Goal: Task Accomplishment & Management: Use online tool/utility

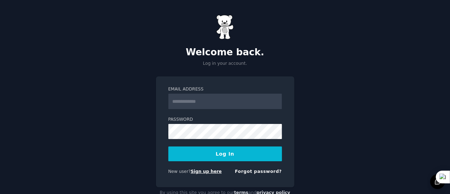
click at [206, 174] on link "Sign up here" at bounding box center [206, 171] width 31 height 5
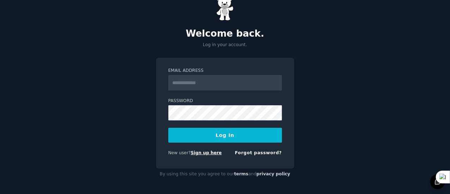
click at [191, 153] on link "Sign up here" at bounding box center [206, 153] width 31 height 5
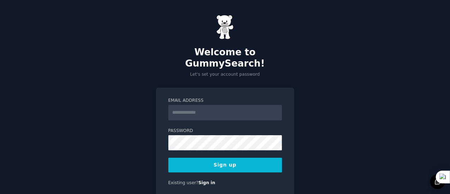
click at [188, 105] on input "Email Address" at bounding box center [225, 113] width 114 height 16
click at [154, 124] on div "Welcome to GummySearch! Let's set your account password Email Address Password …" at bounding box center [225, 111] width 450 height 222
click at [187, 106] on input "Email Address" at bounding box center [225, 113] width 114 height 16
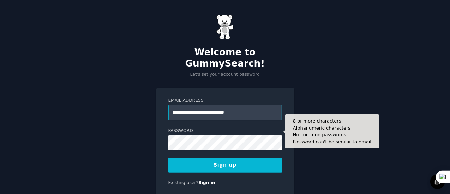
type input "**********"
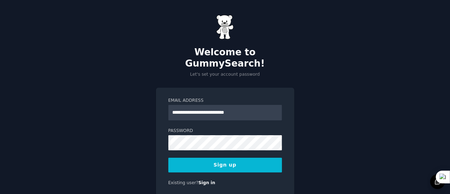
click at [212, 159] on button "Sign up" at bounding box center [225, 165] width 114 height 15
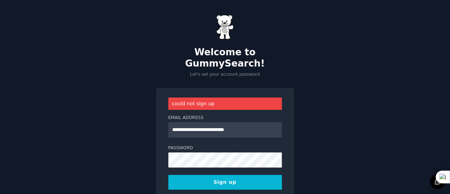
scroll to position [34, 0]
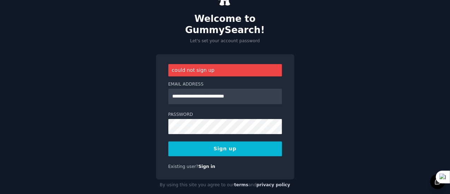
click at [220, 142] on button "Sign up" at bounding box center [225, 149] width 114 height 15
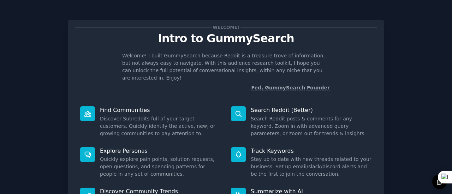
scroll to position [81, 0]
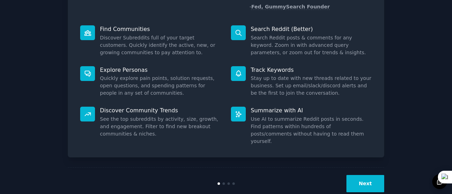
click at [375, 175] on button "Next" at bounding box center [365, 183] width 38 height 17
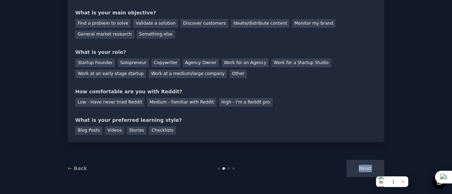
click at [375, 171] on div "Next" at bounding box center [331, 168] width 106 height 17
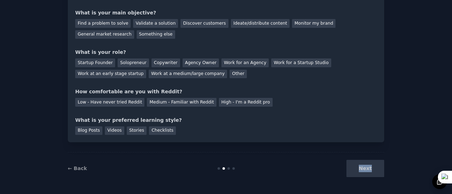
click at [369, 164] on div "Next" at bounding box center [331, 168] width 106 height 17
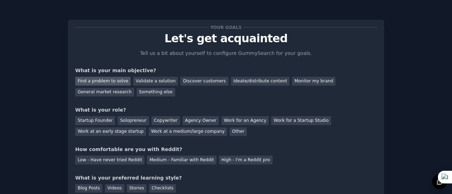
click at [84, 80] on div "Find a problem to solve" at bounding box center [102, 81] width 55 height 9
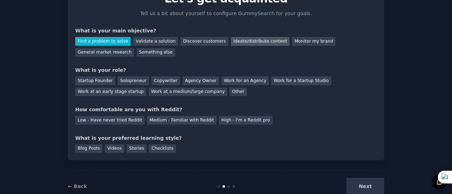
scroll to position [40, 0]
click at [135, 77] on div "Solopreneur" at bounding box center [133, 80] width 31 height 9
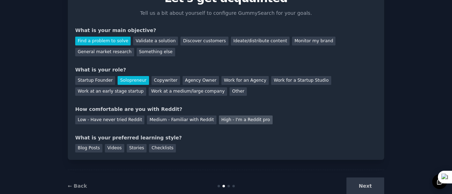
click at [219, 122] on div "High - I'm a Reddit pro" at bounding box center [246, 120] width 54 height 9
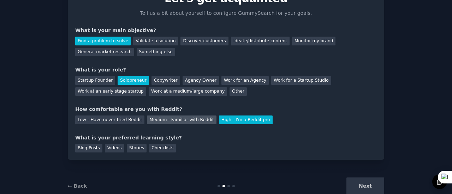
click at [156, 117] on div "Medium - Familiar with Reddit" at bounding box center [181, 120] width 69 height 9
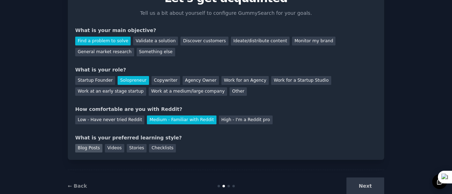
click at [89, 147] on div "Blog Posts" at bounding box center [88, 148] width 27 height 9
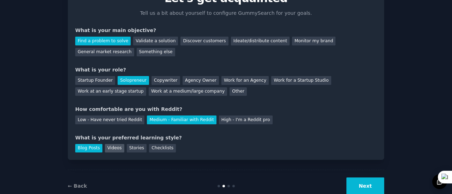
click at [105, 146] on div "Videos" at bounding box center [114, 148] width 19 height 9
click at [86, 151] on div "Blog Posts" at bounding box center [88, 148] width 27 height 9
click at [351, 183] on button "Next" at bounding box center [365, 186] width 38 height 17
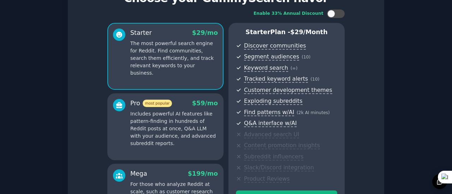
scroll to position [143, 0]
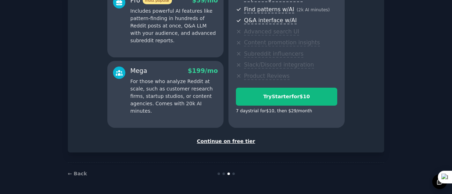
click at [232, 144] on div "Continue on free tier" at bounding box center [225, 141] width 301 height 7
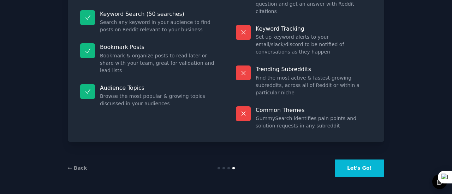
scroll to position [80, 0]
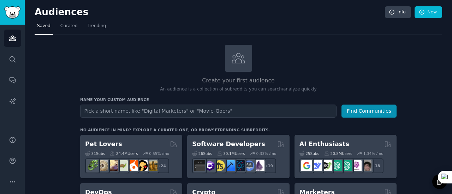
click at [361, 174] on div "AI Enthusiasts 25 Sub s 20.8M Users 1.34 % /mo + 18" at bounding box center [345, 156] width 102 height 43
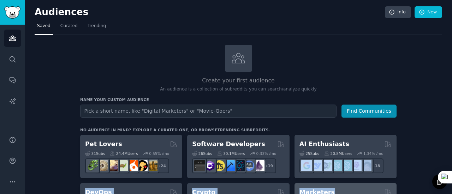
drag, startPoint x: 361, startPoint y: 174, endPoint x: 361, endPoint y: 188, distance: 13.4
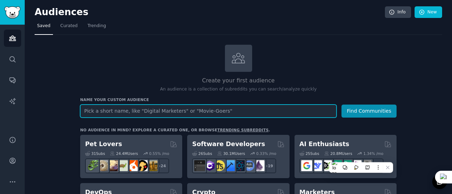
click at [227, 107] on input "text" at bounding box center [208, 111] width 256 height 13
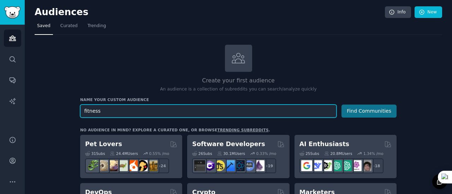
type input "fitness"
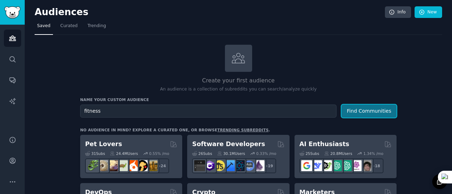
click at [372, 108] on button "Find Communities" at bounding box center [368, 111] width 55 height 13
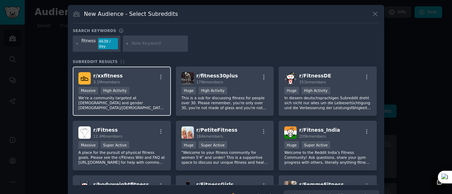
click at [129, 87] on div "Massive High Activity" at bounding box center [121, 91] width 87 height 9
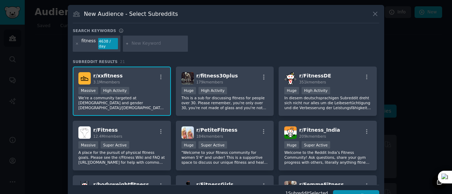
click at [129, 87] on div "Massive High Activity" at bounding box center [121, 91] width 87 height 9
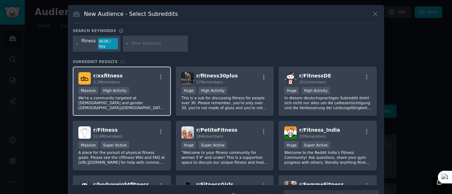
click at [129, 87] on div "Massive High Activity" at bounding box center [121, 91] width 87 height 9
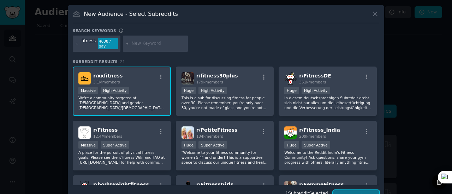
click at [348, 191] on button "Create Audience" at bounding box center [356, 197] width 47 height 12
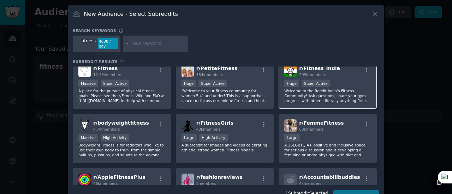
scroll to position [124, 0]
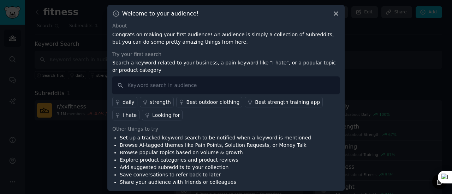
click at [214, 96] on div "daily strength Best outdoor clothing Best strength training app I hate Looking …" at bounding box center [225, 108] width 227 height 26
click at [211, 88] on input "text" at bounding box center [225, 86] width 227 height 18
type input "supplements"
click at [139, 110] on link "I hate" at bounding box center [125, 115] width 27 height 11
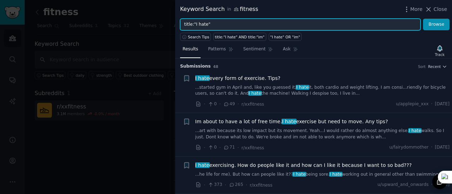
click at [225, 19] on input "title:"I hate"" at bounding box center [300, 25] width 240 height 12
click at [423, 19] on button "Browse" at bounding box center [436, 25] width 26 height 12
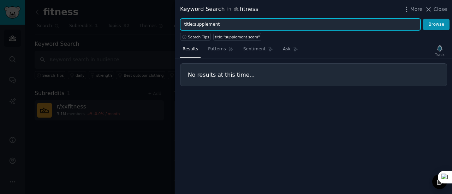
type input "title:supplement"
click at [423, 19] on button "Browse" at bounding box center [436, 25] width 26 height 12
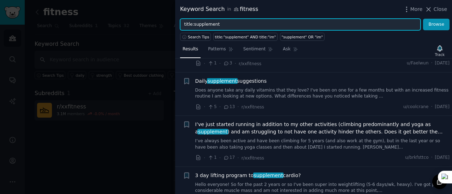
scroll to position [553, 0]
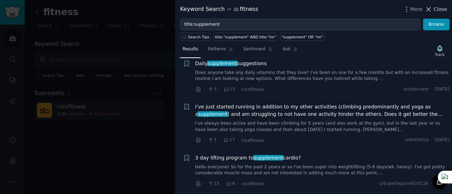
click at [440, 8] on span "Close" at bounding box center [439, 9] width 13 height 7
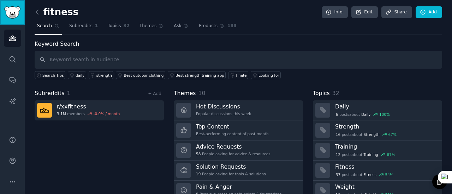
click at [18, 21] on link "Sidebar" at bounding box center [12, 12] width 25 height 25
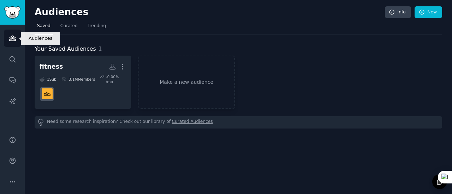
click at [17, 40] on link "Audiences" at bounding box center [12, 38] width 17 height 17
click at [189, 61] on link "Make a new audience" at bounding box center [186, 82] width 96 height 53
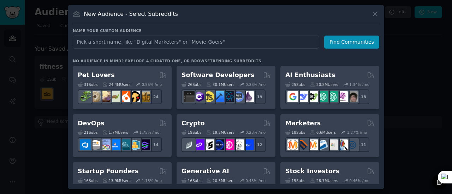
click at [48, 41] on div at bounding box center [226, 97] width 452 height 194
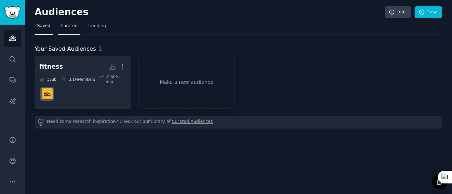
click at [60, 24] on span "Curated" at bounding box center [68, 26] width 17 height 6
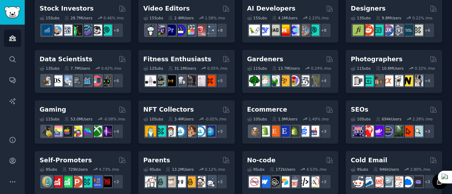
scroll to position [157, 0]
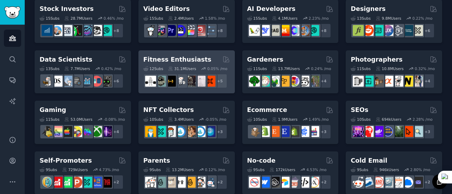
click at [173, 71] on div "12 Sub s 31.1M Users 0.05 % /mo + 5" at bounding box center [186, 76] width 86 height 25
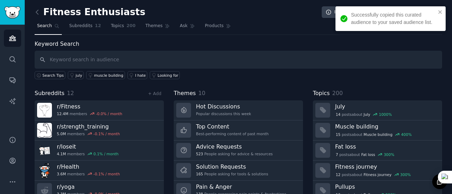
scroll to position [13, 0]
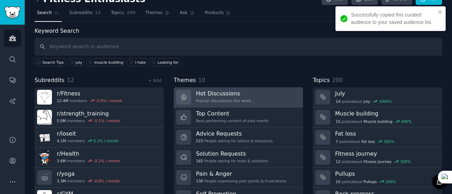
click at [246, 97] on link "Hot Discussions Popular discussions this week" at bounding box center [238, 98] width 129 height 20
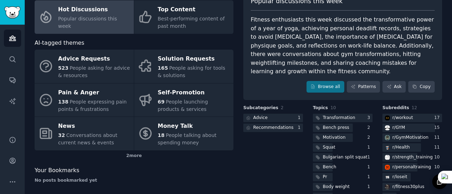
scroll to position [13, 0]
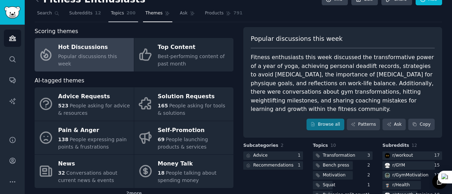
click at [112, 16] on span "Topics" at bounding box center [117, 13] width 13 height 6
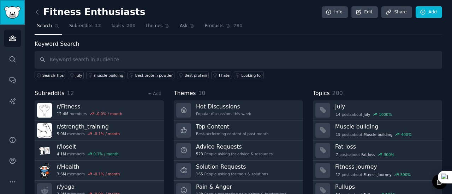
click at [4, 11] on link "Sidebar" at bounding box center [12, 12] width 25 height 25
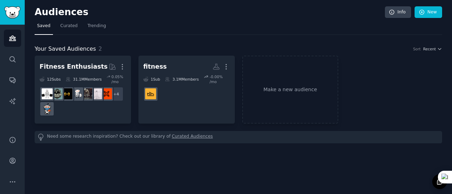
drag, startPoint x: 413, startPoint y: 2, endPoint x: 252, endPoint y: 31, distance: 163.6
click at [252, 31] on nav "Saved Curated Trending" at bounding box center [238, 27] width 407 height 14
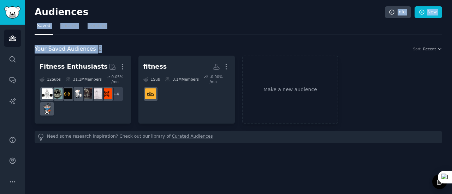
drag, startPoint x: 412, startPoint y: 41, endPoint x: 399, endPoint y: -8, distance: 50.9
click at [399, 0] on html "Audiences Search Conversations AI Reports Help Account More Audiences Info New …" at bounding box center [226, 97] width 452 height 194
drag, startPoint x: 399, startPoint y: -8, endPoint x: 254, endPoint y: 35, distance: 151.7
click at [254, 35] on div "Your Saved Audiences 2 Sort Recent Fitness Enthusiasts More 12 Sub s 31.1M Memb…" at bounding box center [238, 89] width 407 height 109
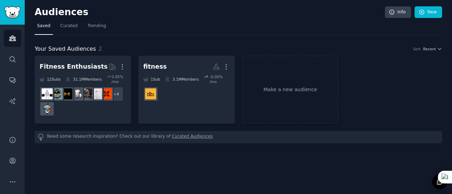
click at [224, 13] on h2 "Audiences" at bounding box center [210, 12] width 350 height 11
drag, startPoint x: 369, startPoint y: 0, endPoint x: 360, endPoint y: 46, distance: 47.1
click at [360, 46] on div "Your Saved Audiences 2 Sort Recent" at bounding box center [238, 49] width 407 height 9
drag, startPoint x: 329, startPoint y: 0, endPoint x: 207, endPoint y: 16, distance: 123.2
click at [207, 16] on h2 "Audiences" at bounding box center [210, 12] width 350 height 11
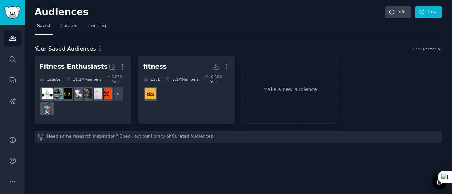
click at [435, 109] on div "Fitness Enthusiasts More 12 Sub s 31.1M Members 0.05 % /mo r/weightroom + 4 fit…" at bounding box center [238, 90] width 407 height 68
